Goal: Task Accomplishment & Management: Manage account settings

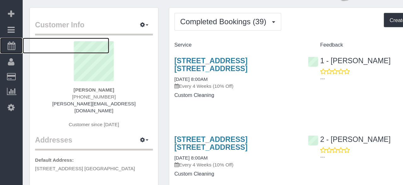
click at [8, 57] on icon at bounding box center [10, 58] width 7 height 8
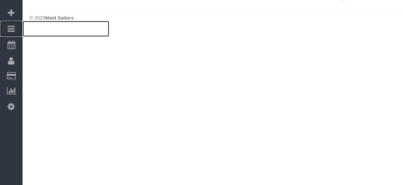
click at [10, 47] on link "Bookings" at bounding box center [10, 43] width 20 height 14
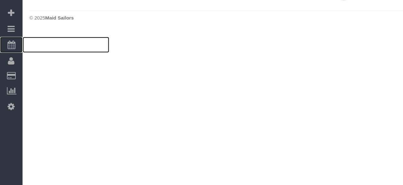
click at [5, 57] on link "Scheduler" at bounding box center [10, 57] width 20 height 14
click at [9, 60] on icon at bounding box center [10, 58] width 7 height 8
click at [10, 57] on icon at bounding box center [10, 58] width 7 height 8
click at [14, 62] on link "Scheduler" at bounding box center [10, 57] width 20 height 14
click at [29, 56] on span "Scheduler" at bounding box center [59, 57] width 79 height 14
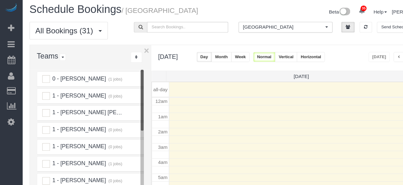
scroll to position [82, 0]
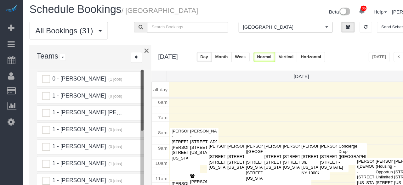
click at [133, 49] on button "×" at bounding box center [133, 49] width 5 height 8
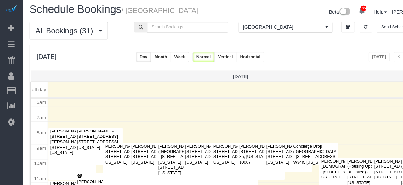
click at [240, 54] on button "Horizontal" at bounding box center [226, 54] width 25 height 9
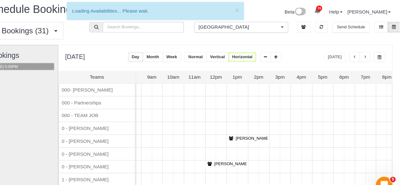
scroll to position [0, 0]
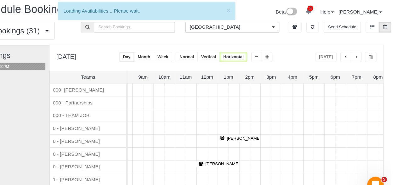
click at [370, 54] on button "button" at bounding box center [371, 54] width 10 height 9
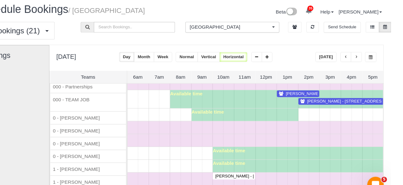
scroll to position [17, 0]
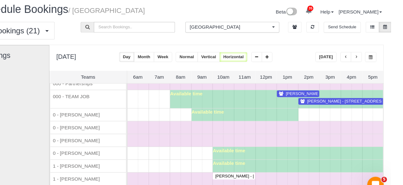
click at [321, 87] on span "[PERSON_NAME] - [STREET_ADDRESS] [STREET_ADDRESS][US_STATE]" at bounding box center [370, 88] width 133 height 4
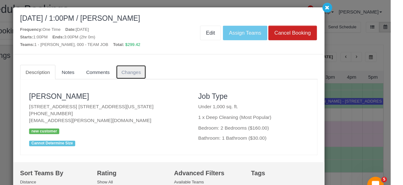
click at [172, 69] on span "Changes" at bounding box center [167, 68] width 18 height 5
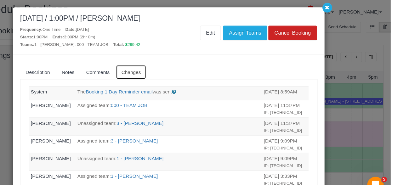
scroll to position [21, 0]
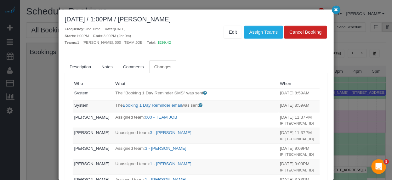
click at [347, 9] on icon "button" at bounding box center [345, 10] width 4 height 4
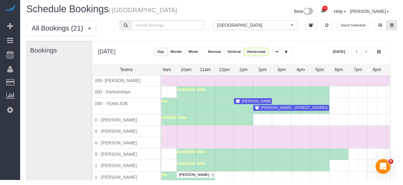
click at [306, 110] on span "[PERSON_NAME] - [STREET_ADDRESS][PERSON_NAME] [STREET_ADDRESS][US_STATE]" at bounding box center [344, 111] width 164 height 4
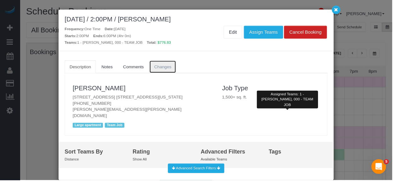
click at [173, 66] on span "Changes" at bounding box center [167, 68] width 18 height 5
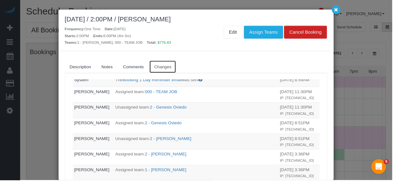
scroll to position [27, 0]
click at [244, 26] on link "Edit" at bounding box center [239, 32] width 19 height 13
click at [347, 11] on icon "button" at bounding box center [345, 10] width 4 height 4
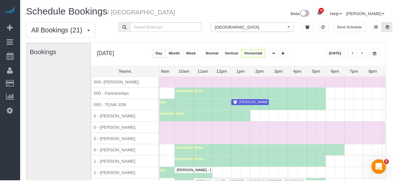
click at [259, 103] on span "[PERSON_NAME] - [STREET_ADDRESS] [STREET_ADDRESS][US_STATE]" at bounding box center [308, 105] width 133 height 4
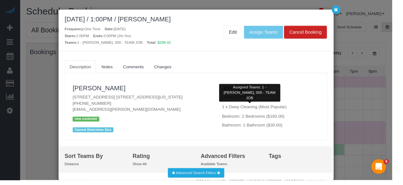
scroll to position [14, 0]
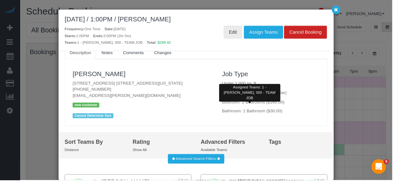
click at [242, 35] on link "Edit" at bounding box center [239, 32] width 19 height 13
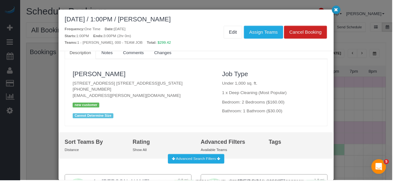
click at [349, 13] on button "button" at bounding box center [345, 10] width 9 height 9
click at [347, 12] on icon "button" at bounding box center [345, 10] width 4 height 4
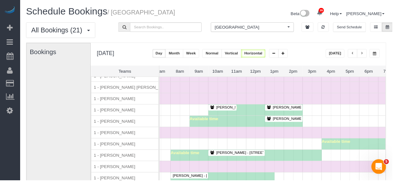
scroll to position [154, 0]
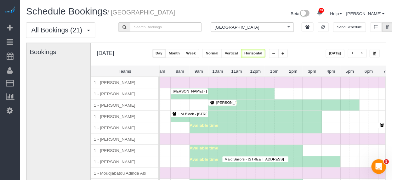
click at [281, 30] on span "[GEOGRAPHIC_DATA]" at bounding box center [256, 28] width 73 height 6
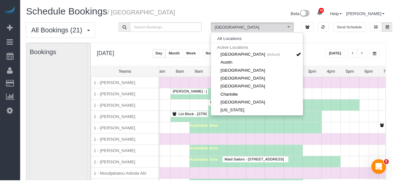
click at [80, 108] on div "Bookings" at bounding box center [60, 169] width 59 height 251
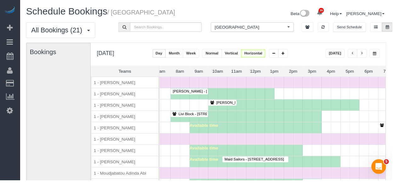
click at [277, 23] on button "[GEOGRAPHIC_DATA] All Locations" at bounding box center [258, 28] width 85 height 10
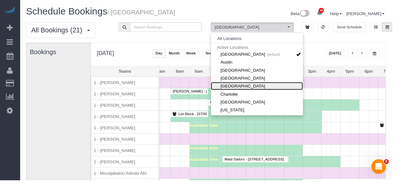
click at [263, 88] on link "[GEOGRAPHIC_DATA]" at bounding box center [264, 88] width 94 height 8
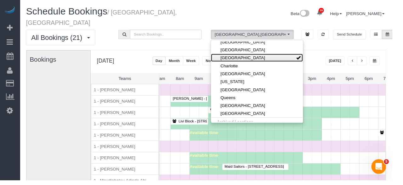
scroll to position [40, 0]
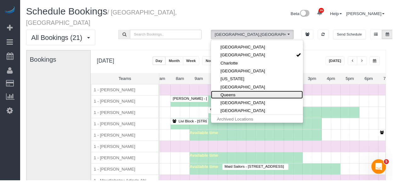
click at [247, 93] on link "Queens" at bounding box center [264, 97] width 94 height 8
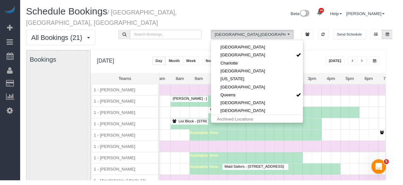
click at [57, 143] on div "Bookings" at bounding box center [60, 177] width 59 height 251
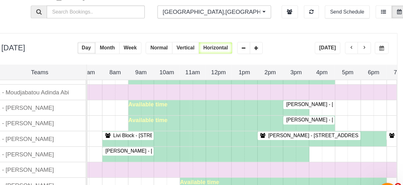
scroll to position [357, 0]
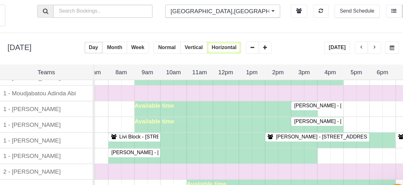
click at [332, 103] on span "[PERSON_NAME] - [STREET_ADDRESS][US_STATE]" at bounding box center [356, 105] width 95 height 4
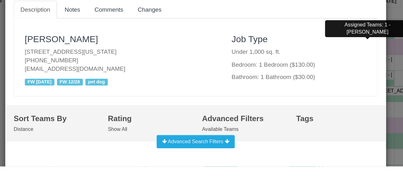
scroll to position [9, 0]
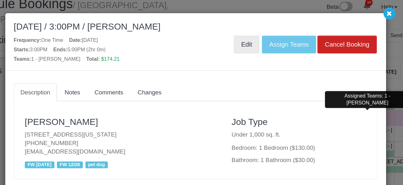
click at [247, 32] on link "Edit" at bounding box center [239, 32] width 19 height 13
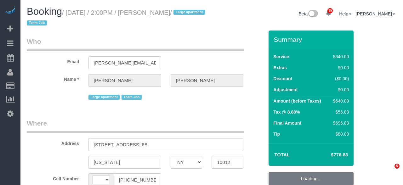
select select "NY"
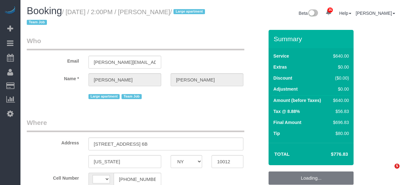
select select "string:US"
select select "string:stripe-pm_1S6Gzo4VGloSiKo7bUrrxfkt"
select select "240"
select select "number:62"
select select "number:75"
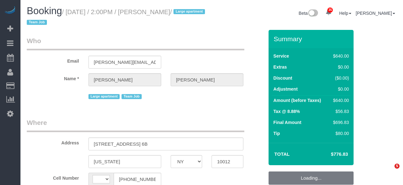
select select "number:15"
select select "number:6"
select select "object:1455"
select select "spot5"
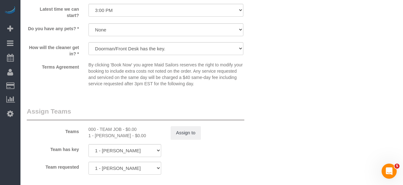
scroll to position [621, 0]
click at [184, 131] on button "Assign to" at bounding box center [185, 132] width 30 height 13
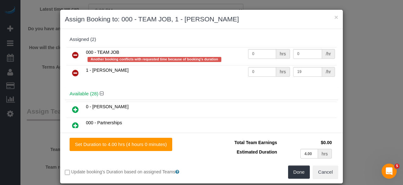
click at [69, 50] on link at bounding box center [75, 55] width 15 height 13
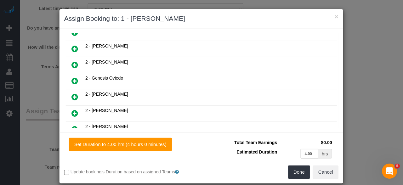
click at [76, 77] on icon at bounding box center [75, 81] width 7 height 8
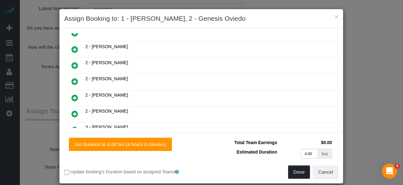
click at [297, 171] on button "Done" at bounding box center [299, 171] width 22 height 13
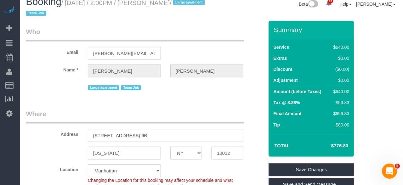
scroll to position [42, 0]
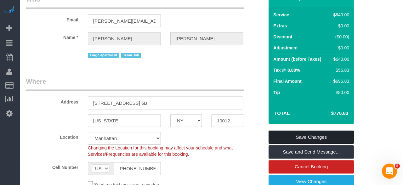
click at [325, 138] on link "Save Changes" at bounding box center [310, 137] width 85 height 13
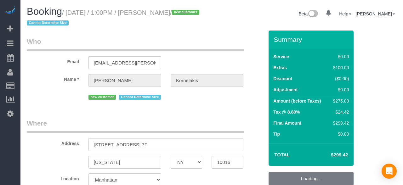
select select "NY"
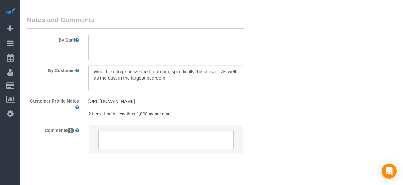
select select "string:US"
select select "object:1467"
select select "string:stripe-pm_1SFG0D4VGloSiKo72ND7UiOM"
select select "spot62"
select select "2"
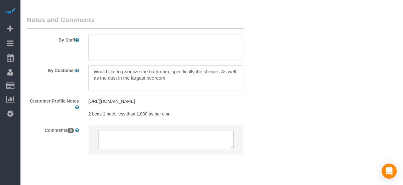
select select "number:61"
select select "number:77"
select select "number:15"
select select "number:5"
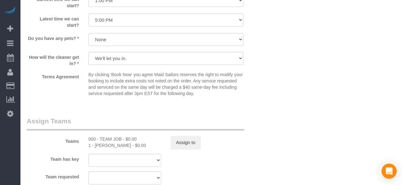
scroll to position [768, 0]
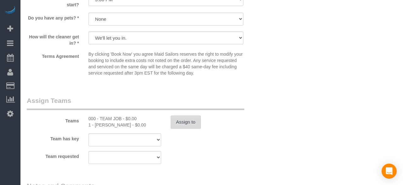
click at [182, 129] on button "Assign to" at bounding box center [185, 121] width 30 height 13
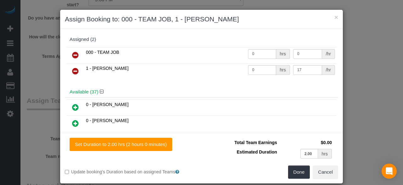
click at [121, 55] on td "000 - TEAM JOB" at bounding box center [165, 55] width 162 height 16
click at [74, 53] on icon at bounding box center [75, 55] width 7 height 8
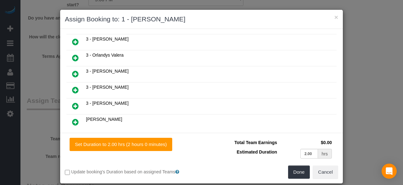
scroll to position [569, 0]
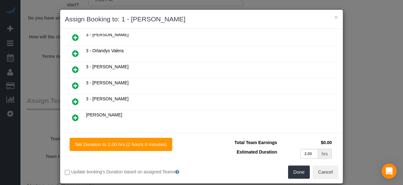
click at [105, 138] on icon at bounding box center [107, 140] width 4 height 5
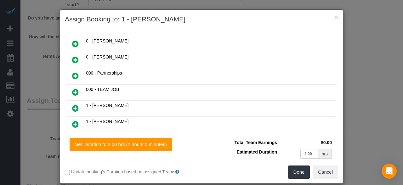
scroll to position [0, 0]
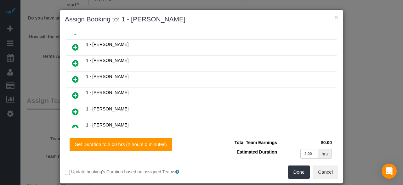
click at [73, 92] on icon at bounding box center [75, 96] width 7 height 8
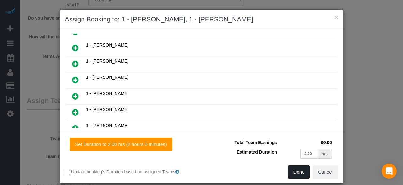
click at [297, 172] on button "Done" at bounding box center [299, 171] width 22 height 13
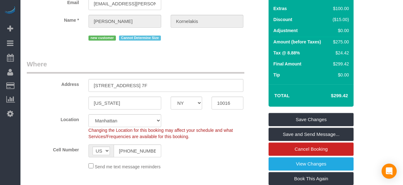
scroll to position [62, 0]
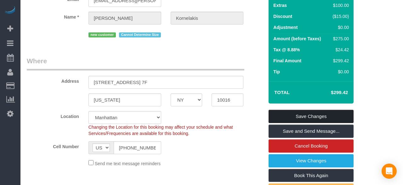
click at [335, 114] on link "Save Changes" at bounding box center [310, 116] width 85 height 13
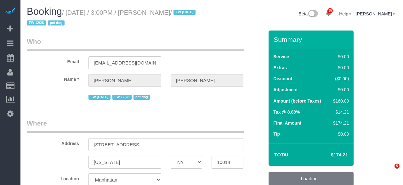
select select "NY"
select select "1"
select select "spot6"
select select "number:63"
select select "number:76"
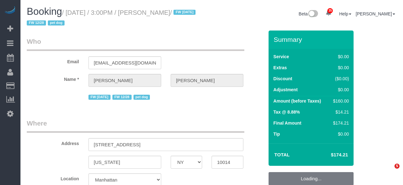
select select "number:13"
select select "number:5"
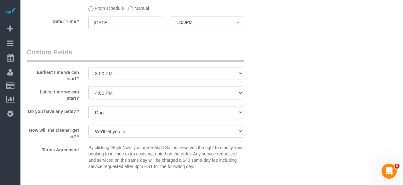
scroll to position [767, 0]
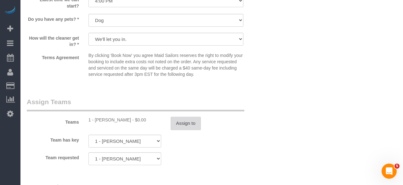
click at [188, 130] on button "Assign to" at bounding box center [185, 123] width 30 height 13
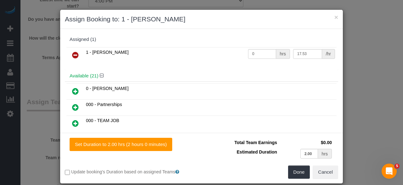
click at [69, 55] on link at bounding box center [75, 55] width 15 height 13
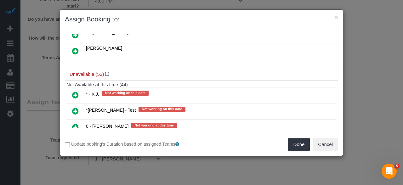
scroll to position [363, 0]
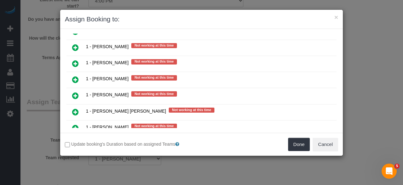
click at [76, 76] on icon at bounding box center [75, 80] width 7 height 8
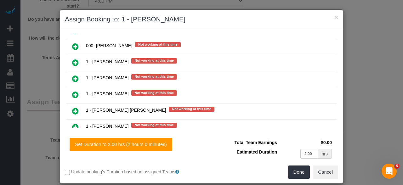
scroll to position [521, 0]
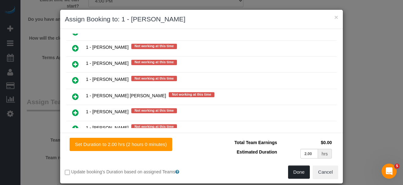
click at [298, 173] on button "Done" at bounding box center [299, 171] width 22 height 13
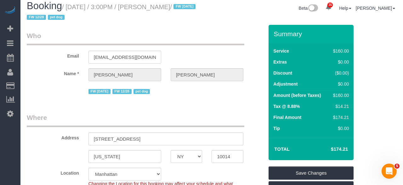
scroll to position [6, 0]
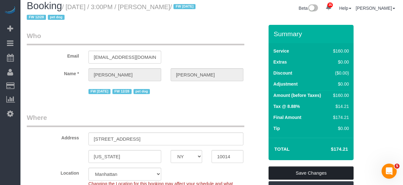
click at [340, 170] on link "Save Changes" at bounding box center [310, 172] width 85 height 13
